Goal: Navigation & Orientation: Find specific page/section

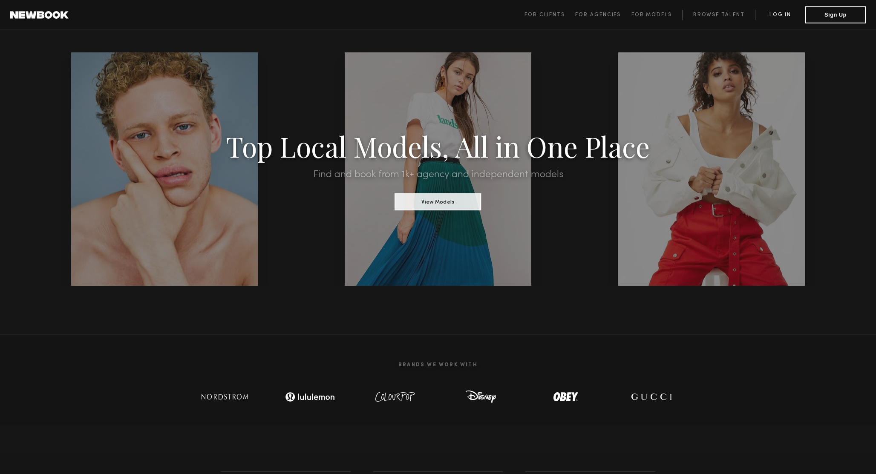
click at [785, 12] on link "Log in" at bounding box center [780, 15] width 50 height 10
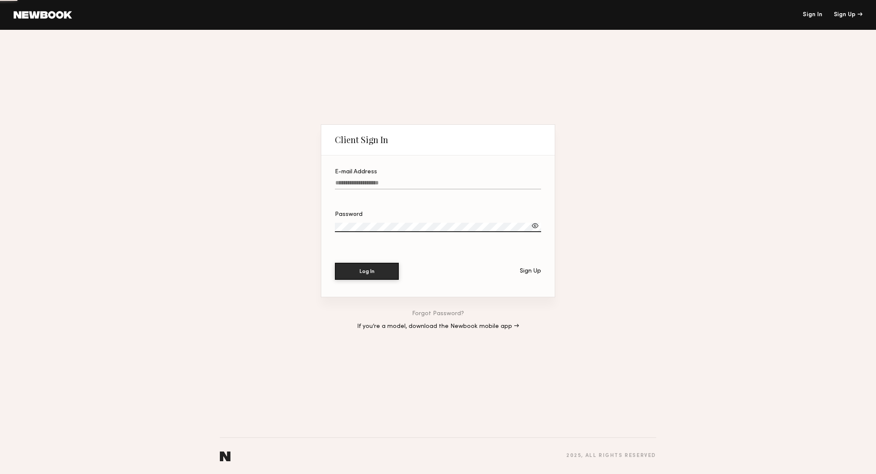
click at [462, 182] on input "E-mail Address" at bounding box center [438, 185] width 206 height 10
type input "**********"
click at [335, 263] on button "Log In" at bounding box center [367, 271] width 64 height 17
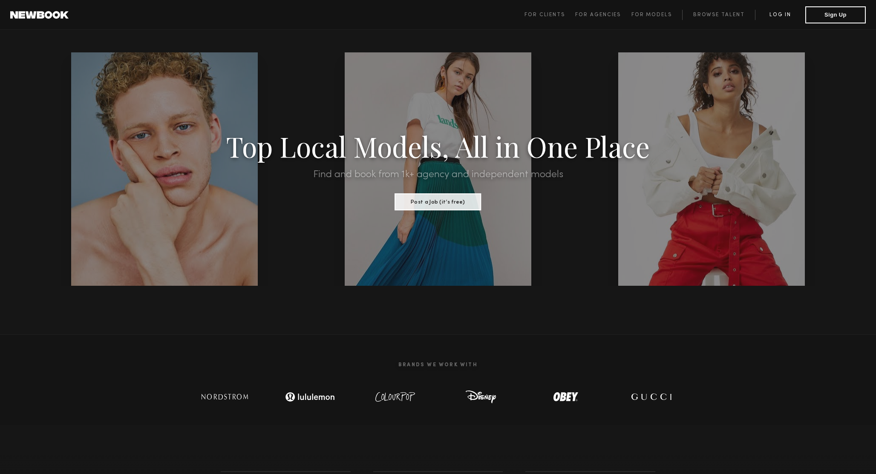
click at [773, 14] on link "Log in" at bounding box center [780, 15] width 50 height 10
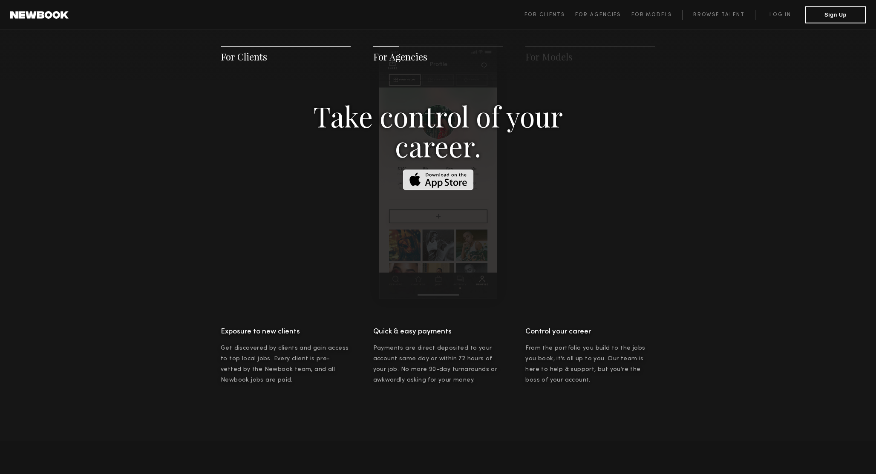
scroll to position [1603, 0]
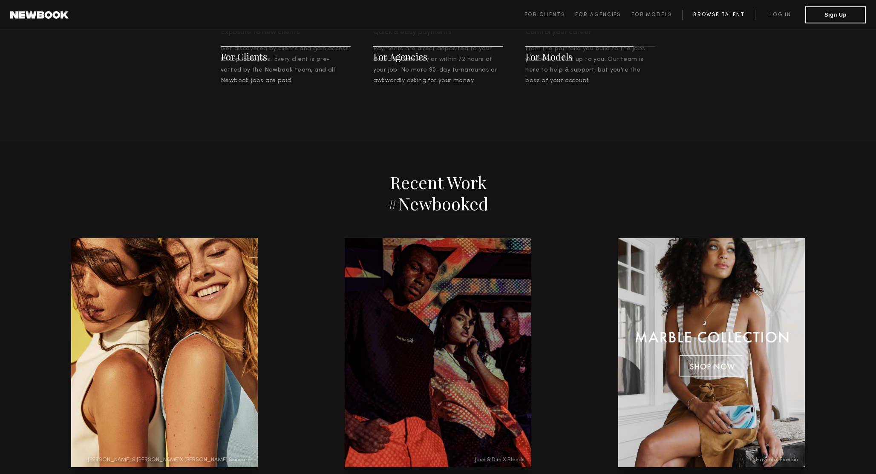
click at [721, 10] on link "Browse Talent" at bounding box center [718, 15] width 73 height 10
